Goal: Task Accomplishment & Management: Manage account settings

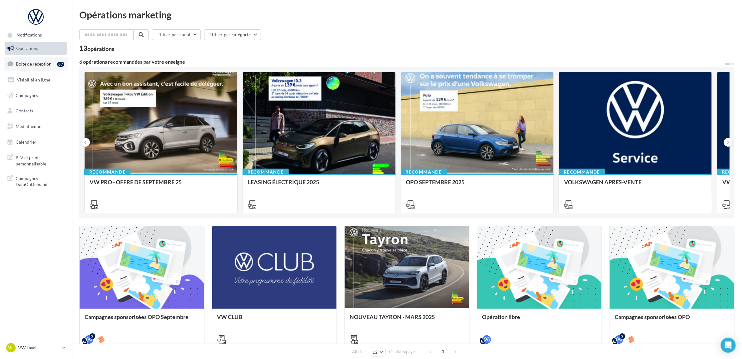
click at [38, 60] on link "Boîte de réception 87" at bounding box center [36, 63] width 64 height 13
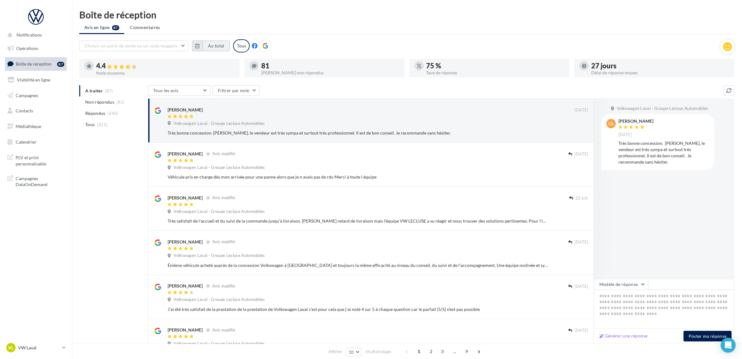
click at [211, 41] on button "Au total" at bounding box center [216, 46] width 27 height 11
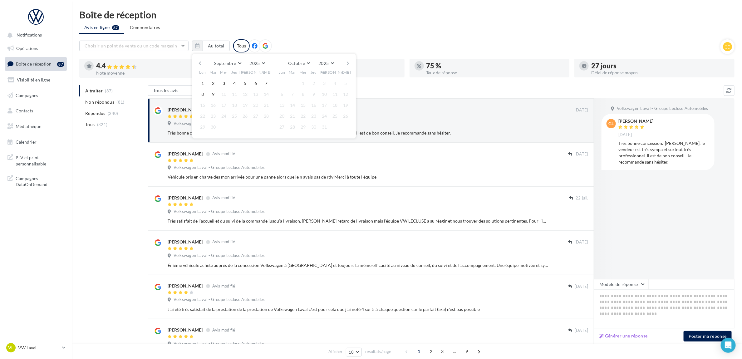
click at [198, 64] on button "button" at bounding box center [199, 63] width 5 height 9
click at [211, 84] on button "1" at bounding box center [212, 83] width 9 height 9
click at [348, 62] on button "button" at bounding box center [347, 63] width 5 height 9
click at [292, 92] on button "9" at bounding box center [292, 94] width 9 height 9
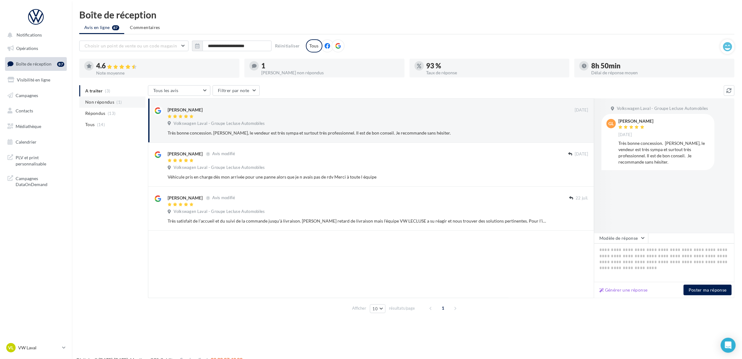
click at [94, 103] on span "Non répondus" at bounding box center [99, 102] width 29 height 6
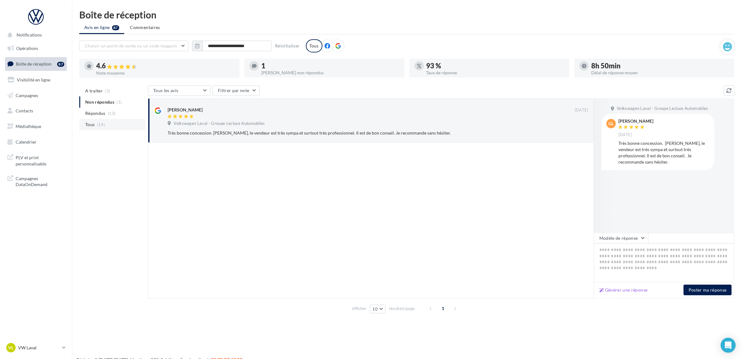
click at [99, 121] on li "Tous (14)" at bounding box center [112, 124] width 66 height 11
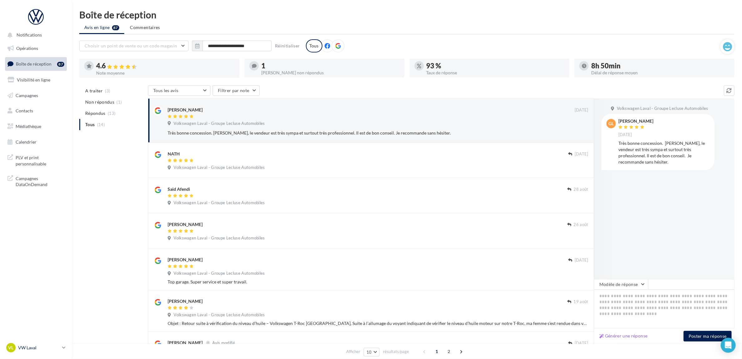
click at [55, 342] on link "VL VW Laval vw-lav-ver" at bounding box center [36, 348] width 62 height 12
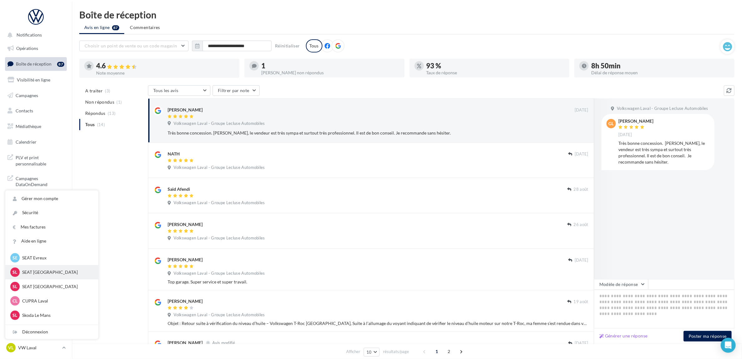
scroll to position [117, 0]
click at [49, 314] on p "VW Le Mans" at bounding box center [56, 315] width 69 height 6
